Goal: Task Accomplishment & Management: Use online tool/utility

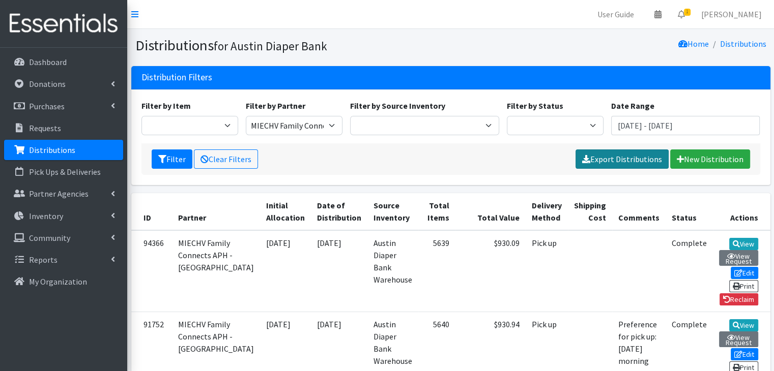
click at [616, 157] on link "Export Distributions" at bounding box center [621, 159] width 93 height 19
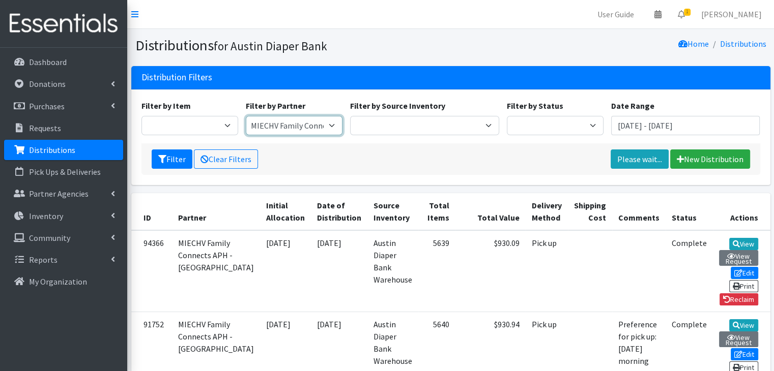
drag, startPoint x: 297, startPoint y: 128, endPoint x: 297, endPoint y: 134, distance: 6.6
click at [297, 128] on select "ADB House Account Adult Protective Services Any Baby Can [DATE] [GEOGRAPHIC_DAT…" at bounding box center [294, 125] width 97 height 19
select select "2450"
click at [246, 116] on select "ADB House Account Adult Protective Services Any Baby Can [DATE] [GEOGRAPHIC_DAT…" at bounding box center [294, 125] width 97 height 19
click at [166, 162] on button "Filter" at bounding box center [172, 159] width 41 height 19
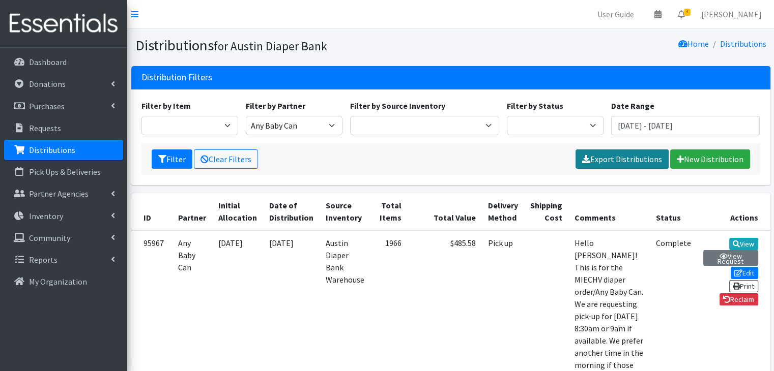
click at [610, 160] on link "Export Distributions" at bounding box center [621, 159] width 93 height 19
click at [271, 137] on div "Filter by Item Adult Briefs (Large) Adult Briefs (Small/Medium) Adult Briefs (X…" at bounding box center [450, 122] width 626 height 44
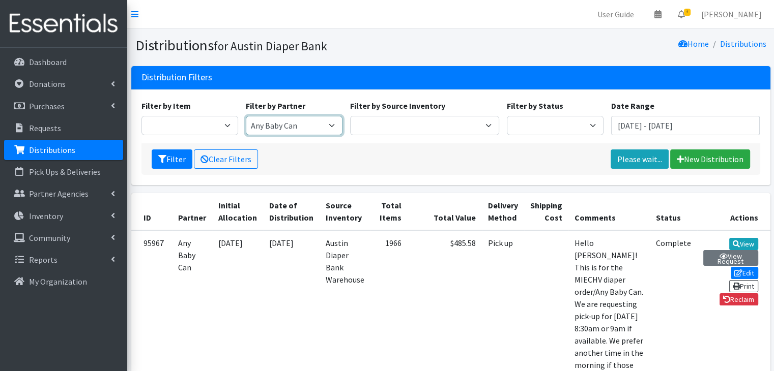
click at [264, 127] on select "ADB House Account Adult Protective Services Any Baby Can [DATE] [GEOGRAPHIC_DAT…" at bounding box center [294, 125] width 97 height 19
select select "185"
click at [246, 116] on select "ADB House Account Adult Protective Services Any Baby Can [DATE] [GEOGRAPHIC_DAT…" at bounding box center [294, 125] width 97 height 19
click at [171, 159] on button "Filter" at bounding box center [172, 159] width 41 height 19
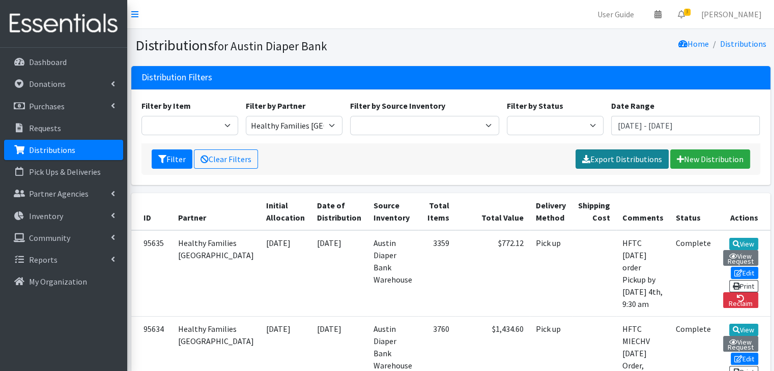
click at [619, 154] on link "Export Distributions" at bounding box center [621, 159] width 93 height 19
